Goal: Transaction & Acquisition: Book appointment/travel/reservation

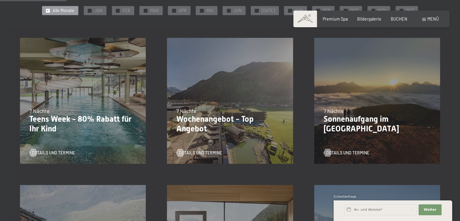
scroll to position [156, 0]
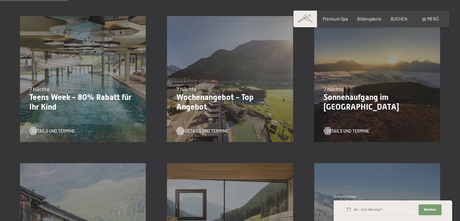
click at [205, 131] on span "Details und Termine" at bounding box center [206, 131] width 43 height 6
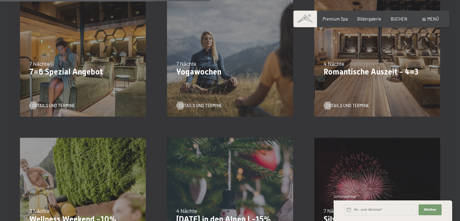
scroll to position [534, 0]
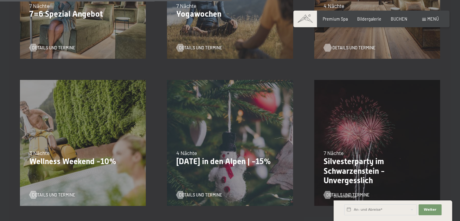
click at [348, 48] on span "Details und Termine" at bounding box center [354, 48] width 43 height 6
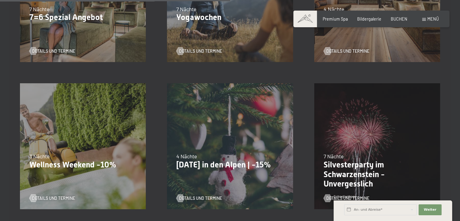
click at [52, 45] on div "Details und Termine" at bounding box center [80, 47] width 103 height 14
click at [53, 49] on span "Details und Termine" at bounding box center [59, 51] width 43 height 6
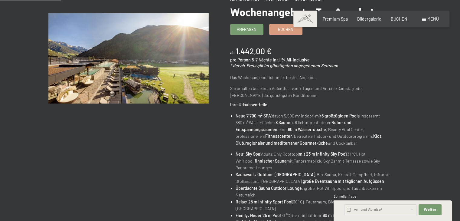
scroll to position [50, 0]
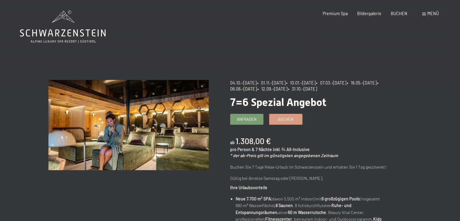
click at [82, 22] on icon at bounding box center [63, 27] width 86 height 32
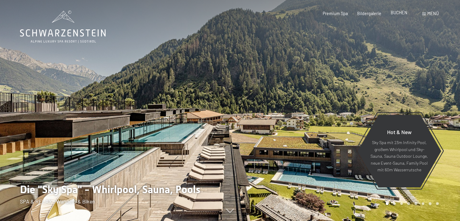
click at [403, 11] on span "BUCHEN" at bounding box center [399, 12] width 17 height 5
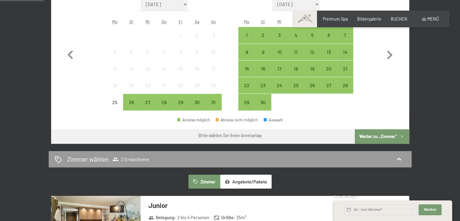
scroll to position [166, 0]
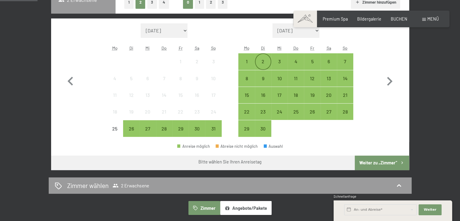
click at [266, 66] on div "2" at bounding box center [263, 66] width 15 height 15
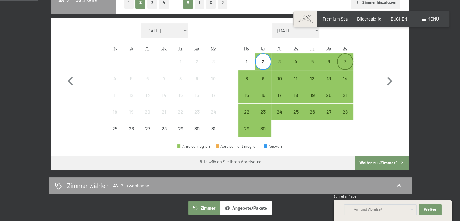
click at [344, 59] on div "7" at bounding box center [345, 66] width 15 height 15
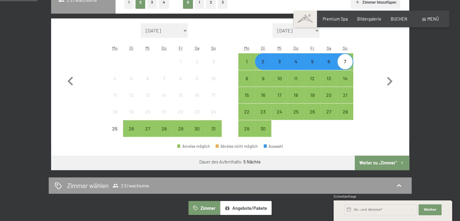
click at [383, 160] on button "Weiter zu „Zimmer“" at bounding box center [382, 163] width 54 height 15
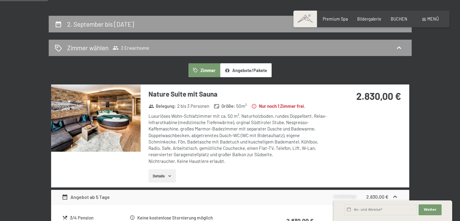
scroll to position [97, 0]
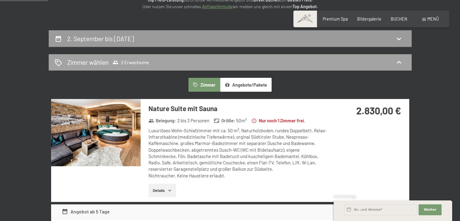
click at [383, 63] on div "Zimmer wählen 2 Erwachsene" at bounding box center [230, 62] width 351 height 9
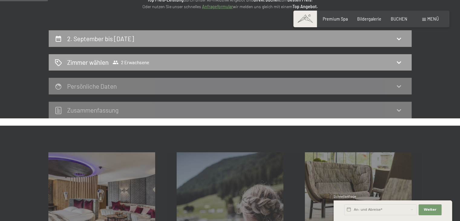
click at [395, 63] on div "Zimmer wählen 2 Erwachsene" at bounding box center [230, 62] width 351 height 9
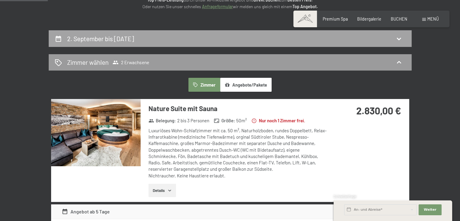
click at [361, 32] on div "2. September bis [DATE]" at bounding box center [230, 38] width 363 height 17
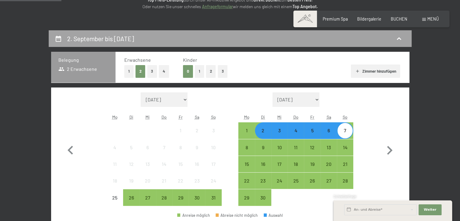
scroll to position [127, 0]
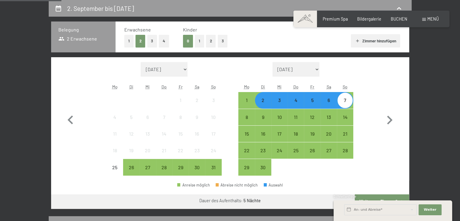
click at [164, 44] on button "4" at bounding box center [164, 41] width 10 height 12
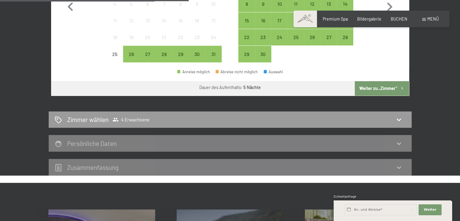
click at [397, 87] on button "Weiter zu „Zimmer“" at bounding box center [382, 88] width 54 height 15
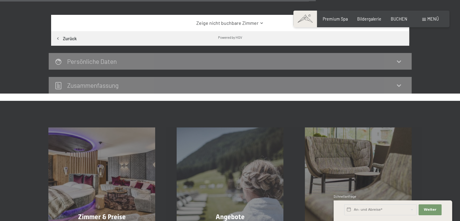
scroll to position [541, 0]
